Goal: Communication & Community: Answer question/provide support

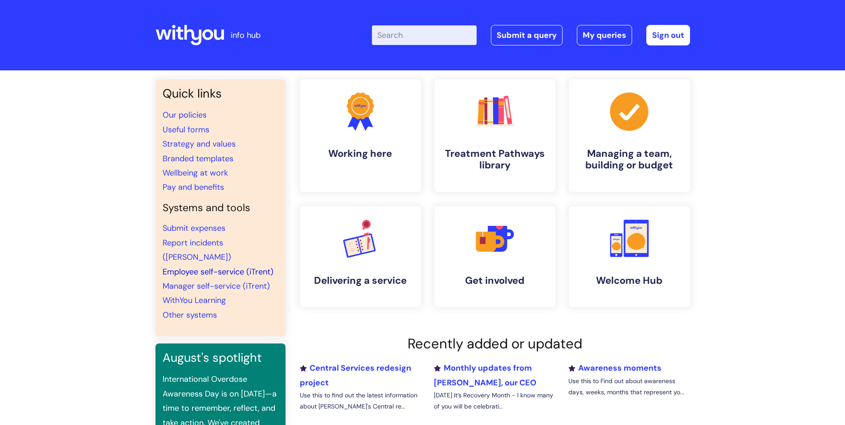
click at [226, 266] on link "Employee self-service (iTrent)" at bounding box center [218, 271] width 111 height 11
click at [188, 266] on link "Employee self-service (iTrent)" at bounding box center [218, 271] width 111 height 11
click at [205, 266] on link "Employee self-service (iTrent)" at bounding box center [218, 271] width 111 height 11
click at [188, 266] on link "Employee self-service (iTrent)" at bounding box center [218, 271] width 111 height 11
click at [659, 41] on link "Sign out" at bounding box center [668, 35] width 44 height 20
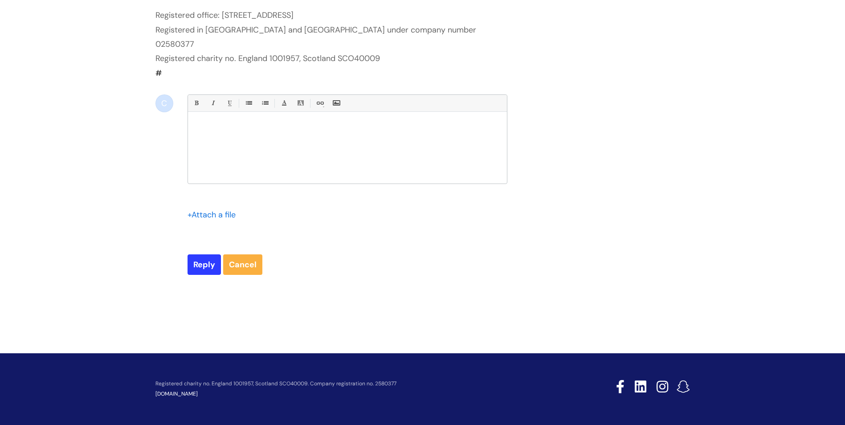
scroll to position [1415, 0]
click at [266, 172] on div at bounding box center [347, 150] width 319 height 67
click at [469, 147] on p "I have just taken one day leave which was [DATE] dated [DATE] due to the Gastri…" at bounding box center [348, 143] width 306 height 8
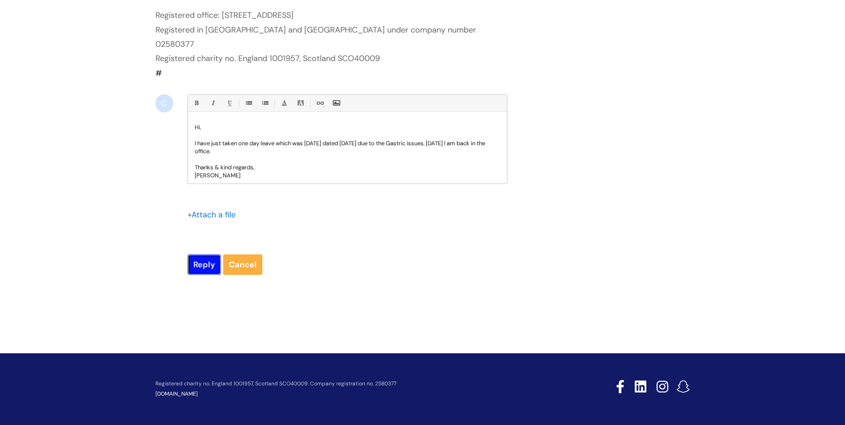
click at [195, 275] on input "Reply" at bounding box center [204, 264] width 33 height 20
type input "Please Wait..."
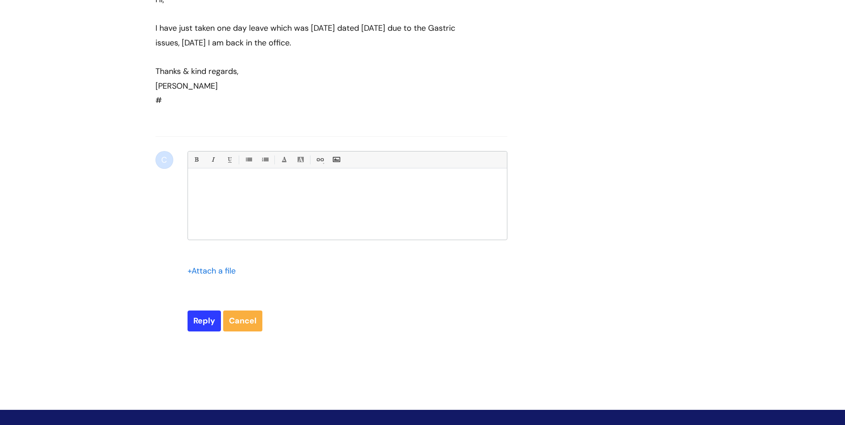
scroll to position [1426, 0]
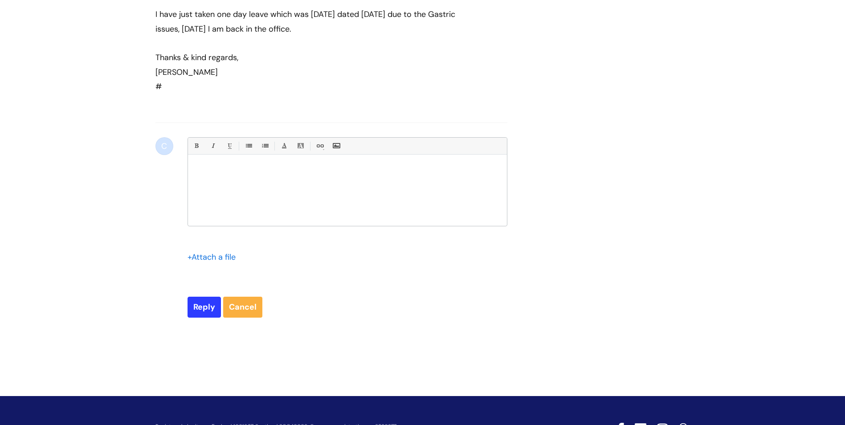
drag, startPoint x: 156, startPoint y: 193, endPoint x: 217, endPoint y: 277, distance: 103.0
click at [217, 80] on div "Hi, I have just taken one day leave which was yesterday dated 01/09/2025 due to…" at bounding box center [315, 29] width 320 height 101
drag, startPoint x: 217, startPoint y: 277, endPoint x: 215, endPoint y: 263, distance: 13.6
copy div "Hi, I have just taken one day leave which was yesterday dated 01/09/2025 due to…"
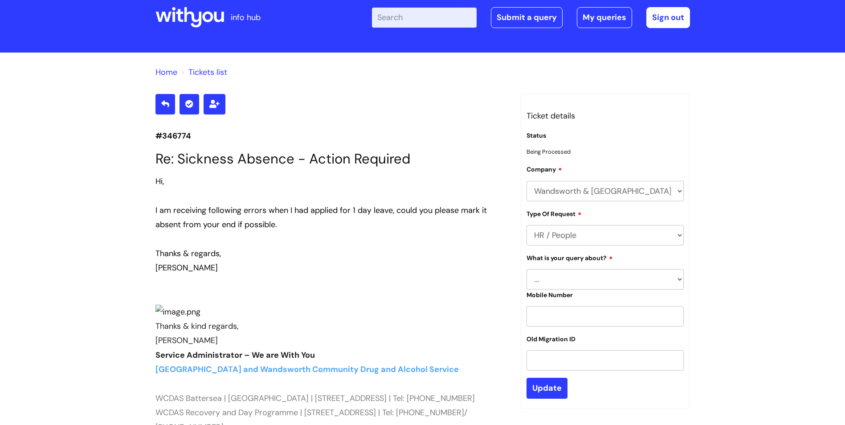
scroll to position [8, 0]
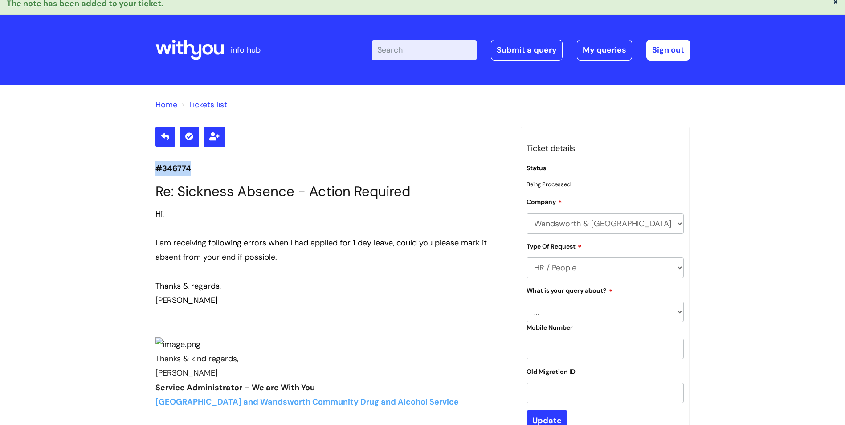
drag, startPoint x: 156, startPoint y: 169, endPoint x: 196, endPoint y: 168, distance: 39.2
click at [196, 168] on p "#346774" at bounding box center [331, 168] width 352 height 14
drag, startPoint x: 196, startPoint y: 168, endPoint x: 185, endPoint y: 170, distance: 10.8
copy p "#346774"
